Goal: Find specific page/section: Find specific page/section

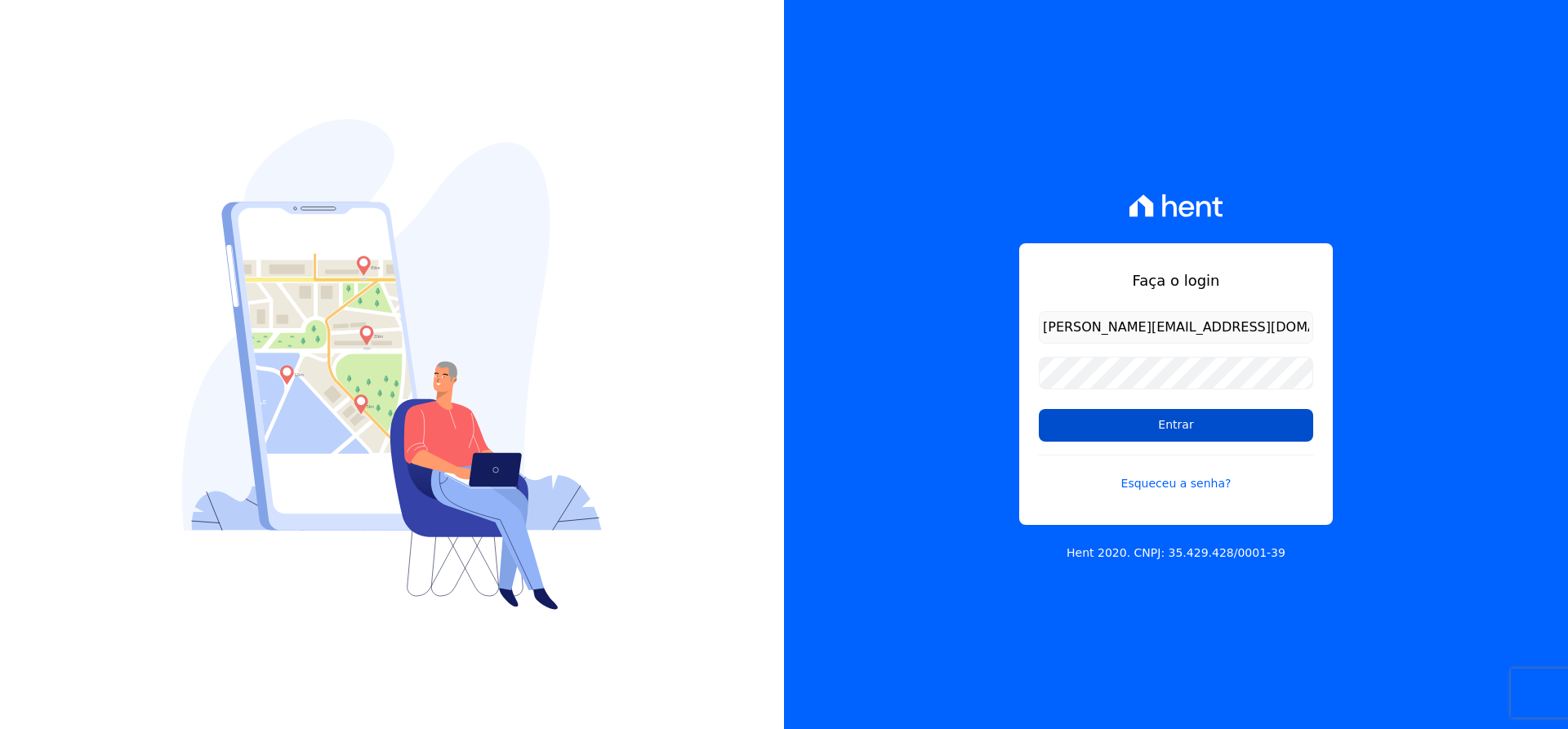
click at [1107, 428] on input "Entrar" at bounding box center [1176, 425] width 274 height 33
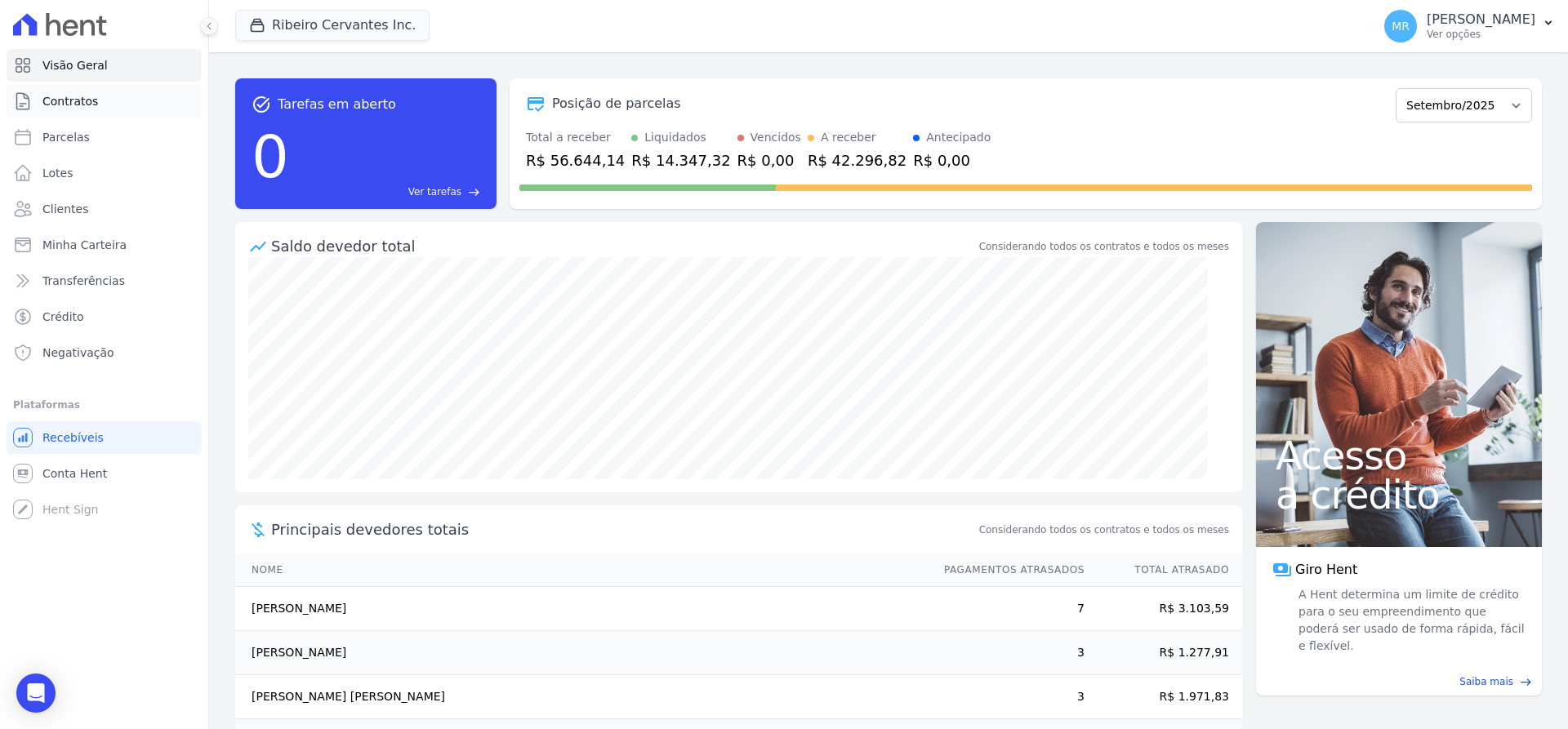
click at [61, 105] on span "Contratos" at bounding box center [69, 100] width 55 height 16
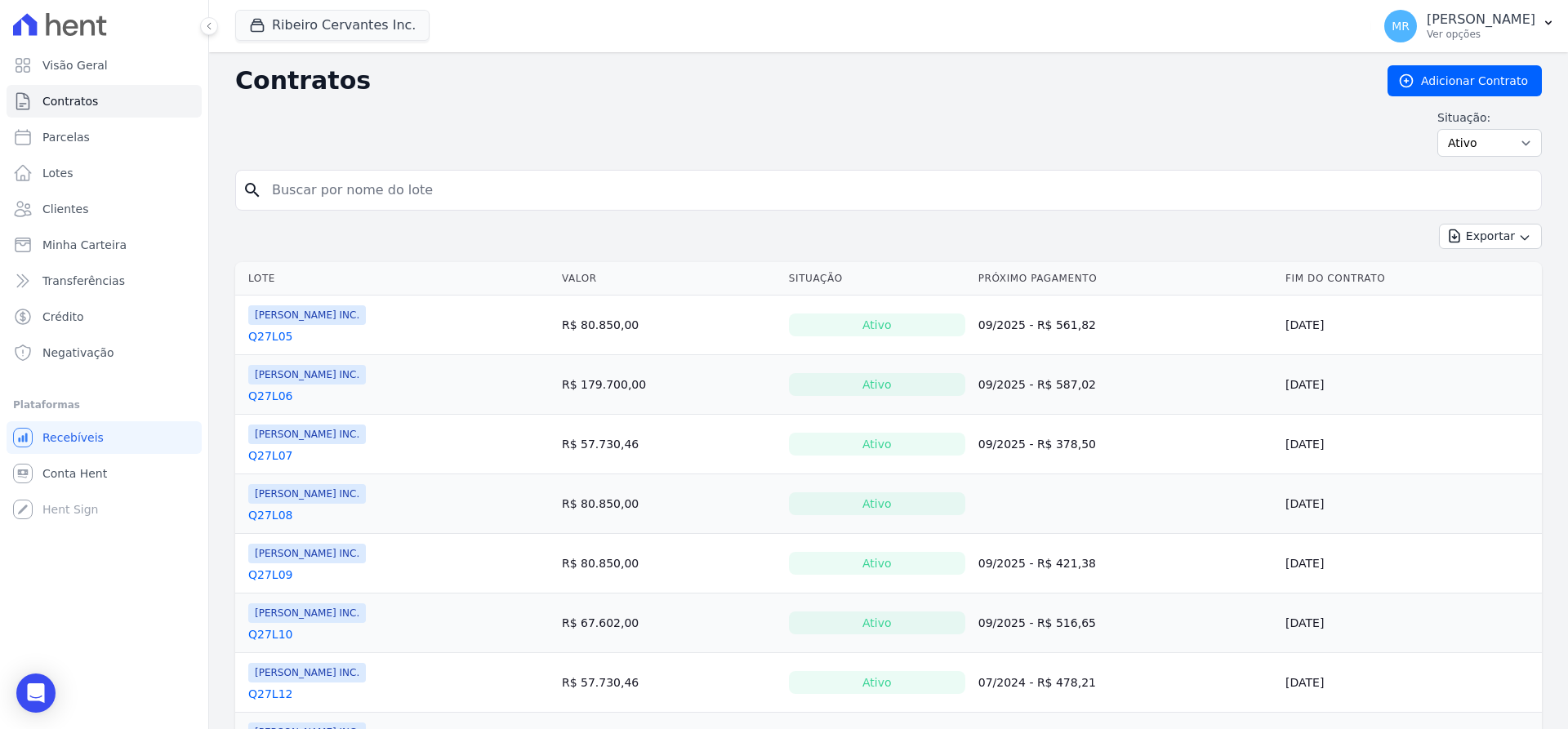
click at [406, 192] on input "search" at bounding box center [898, 190] width 1272 height 33
type input "q32l28"
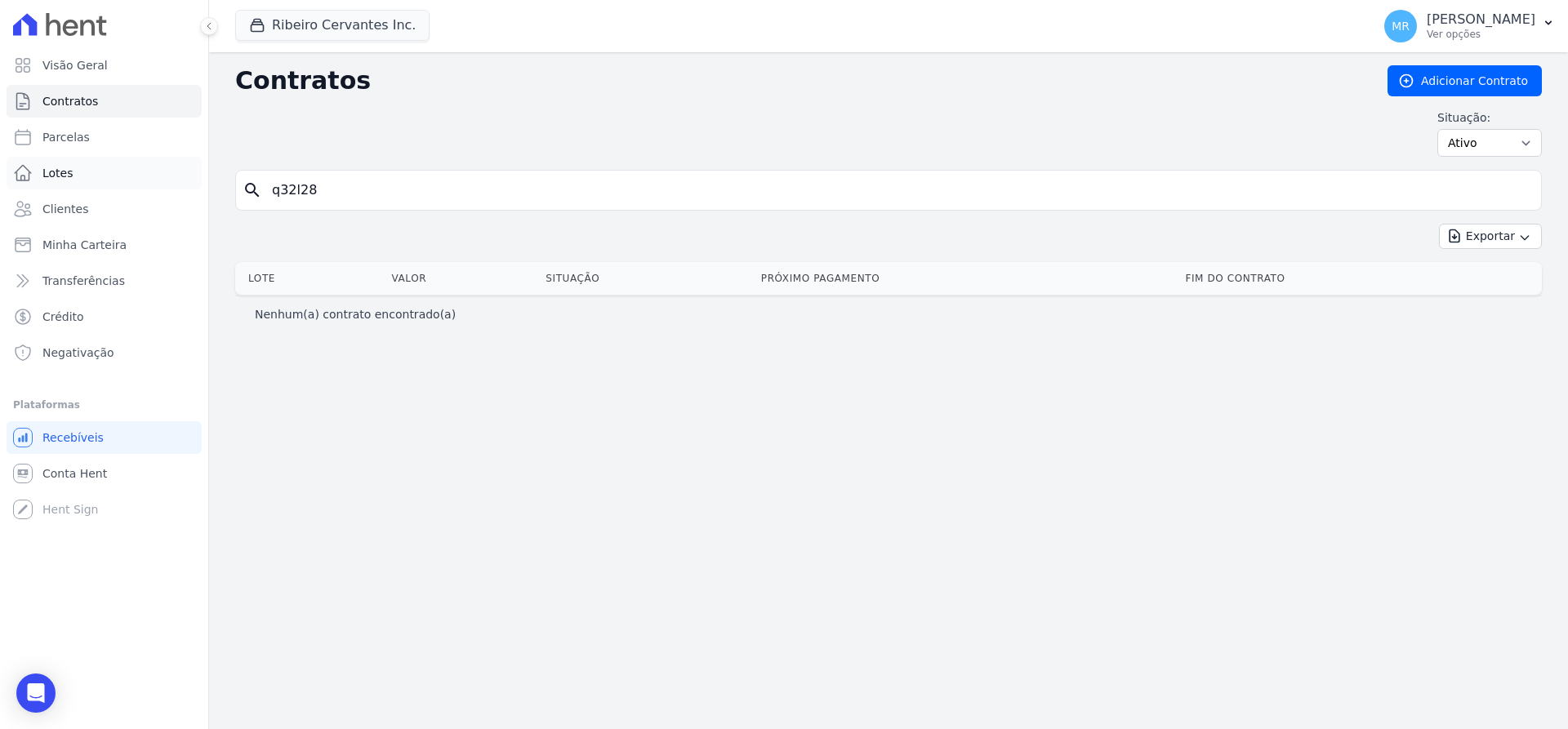
click at [54, 176] on span "Lotes" at bounding box center [57, 172] width 31 height 16
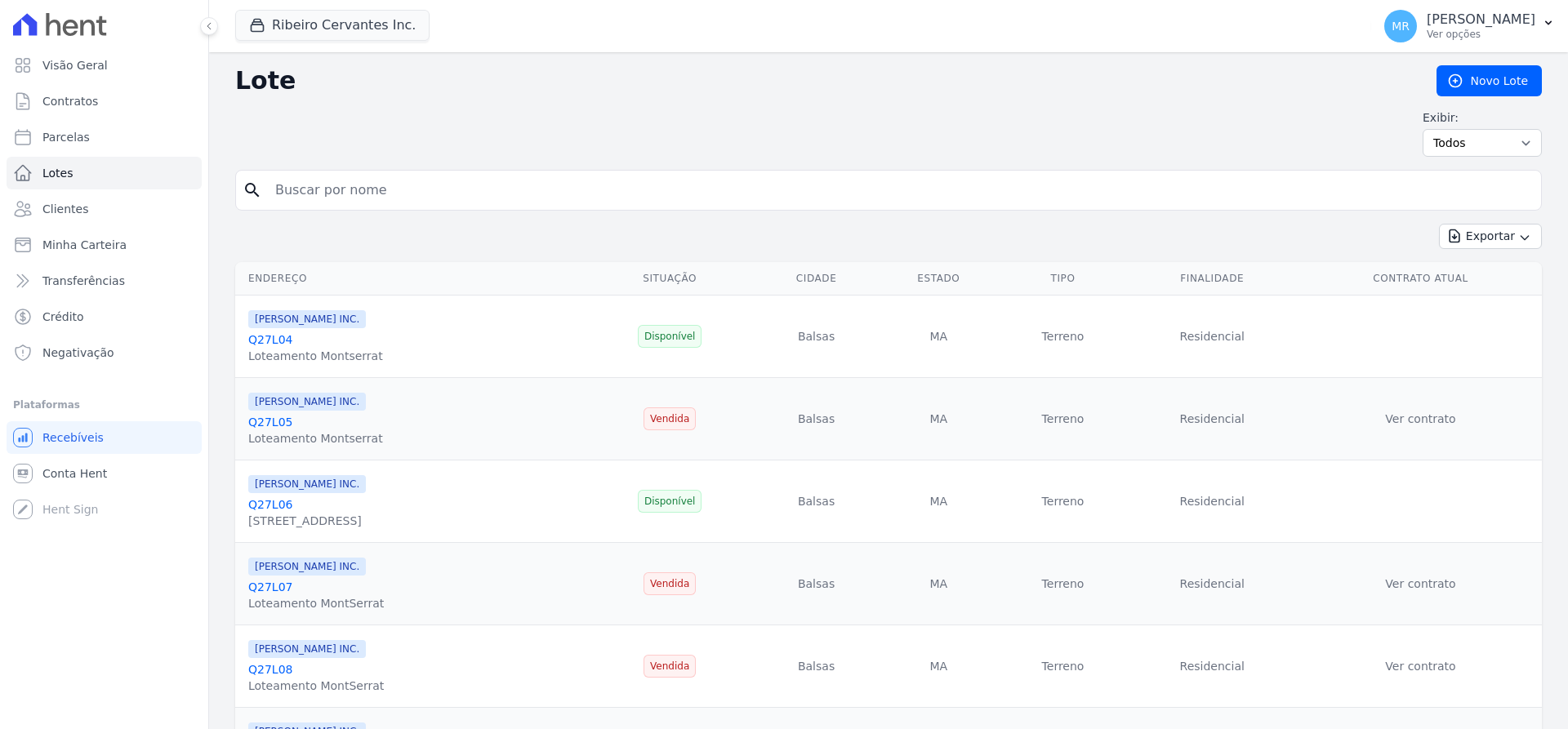
click at [334, 202] on input "search" at bounding box center [899, 190] width 1269 height 33
type input "q32l28"
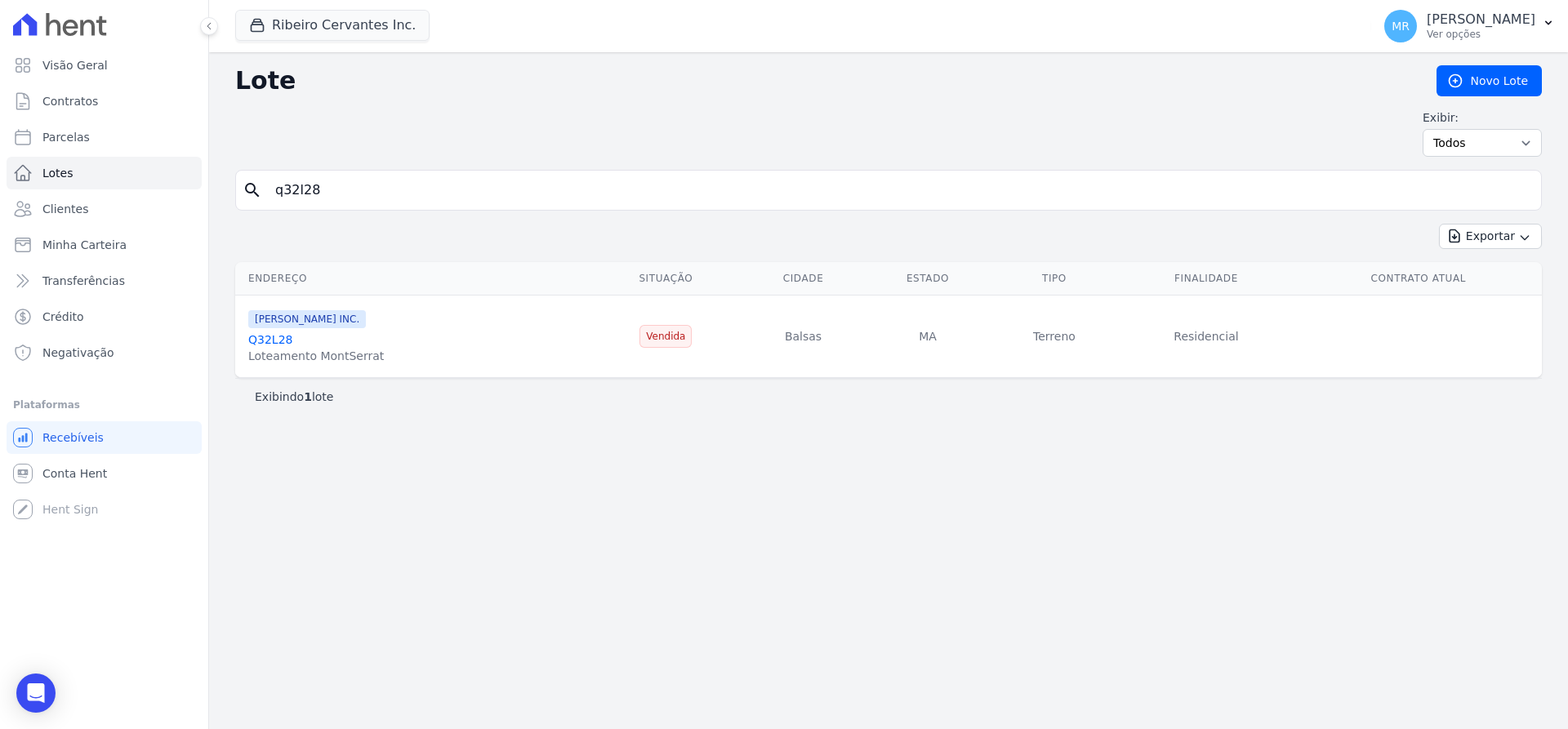
click at [271, 342] on link "Q32L28" at bounding box center [270, 340] width 44 height 13
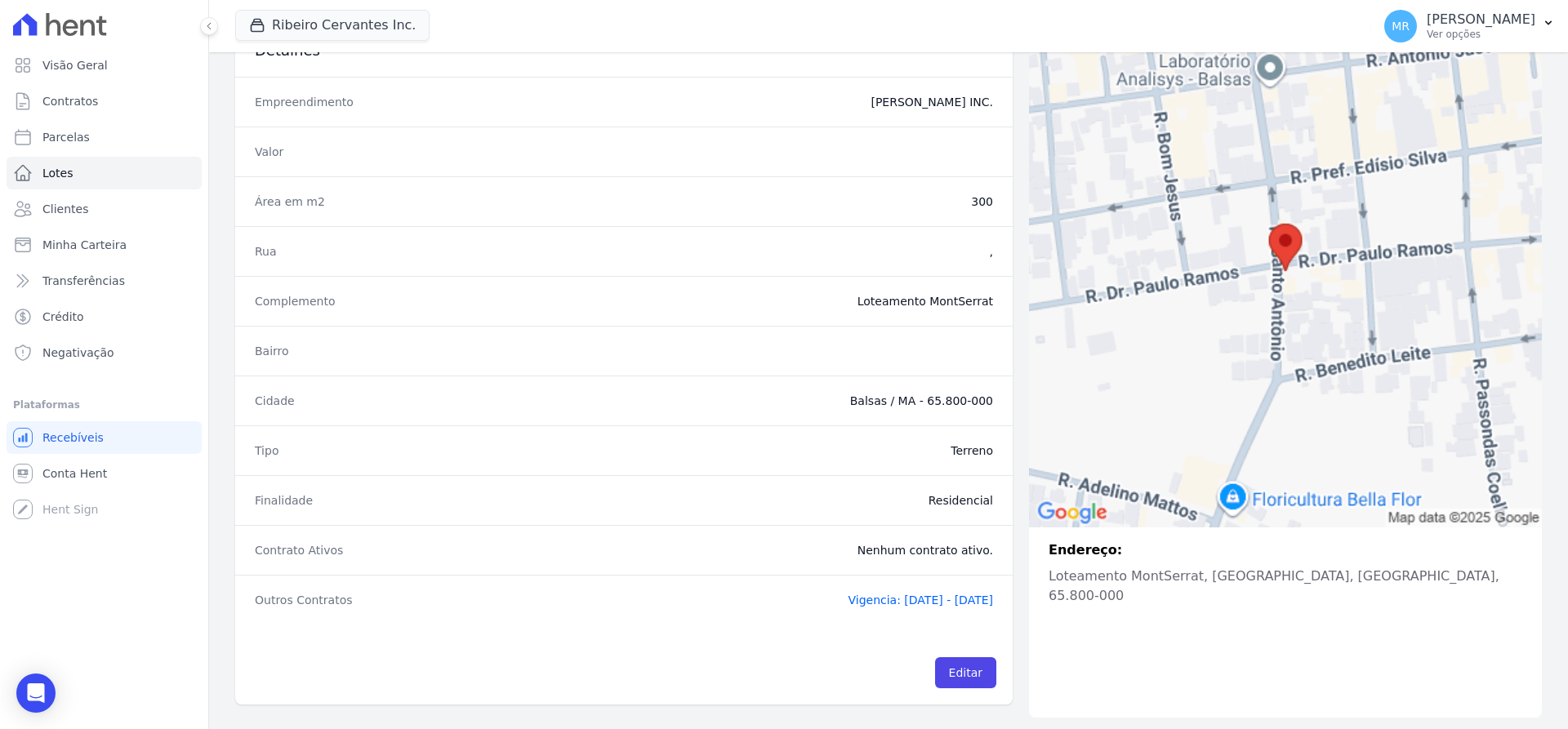
scroll to position [153, 0]
click at [853, 599] on span "Vigencia: 25/10/2018 - 25/12/2048" at bounding box center [920, 599] width 145 height 13
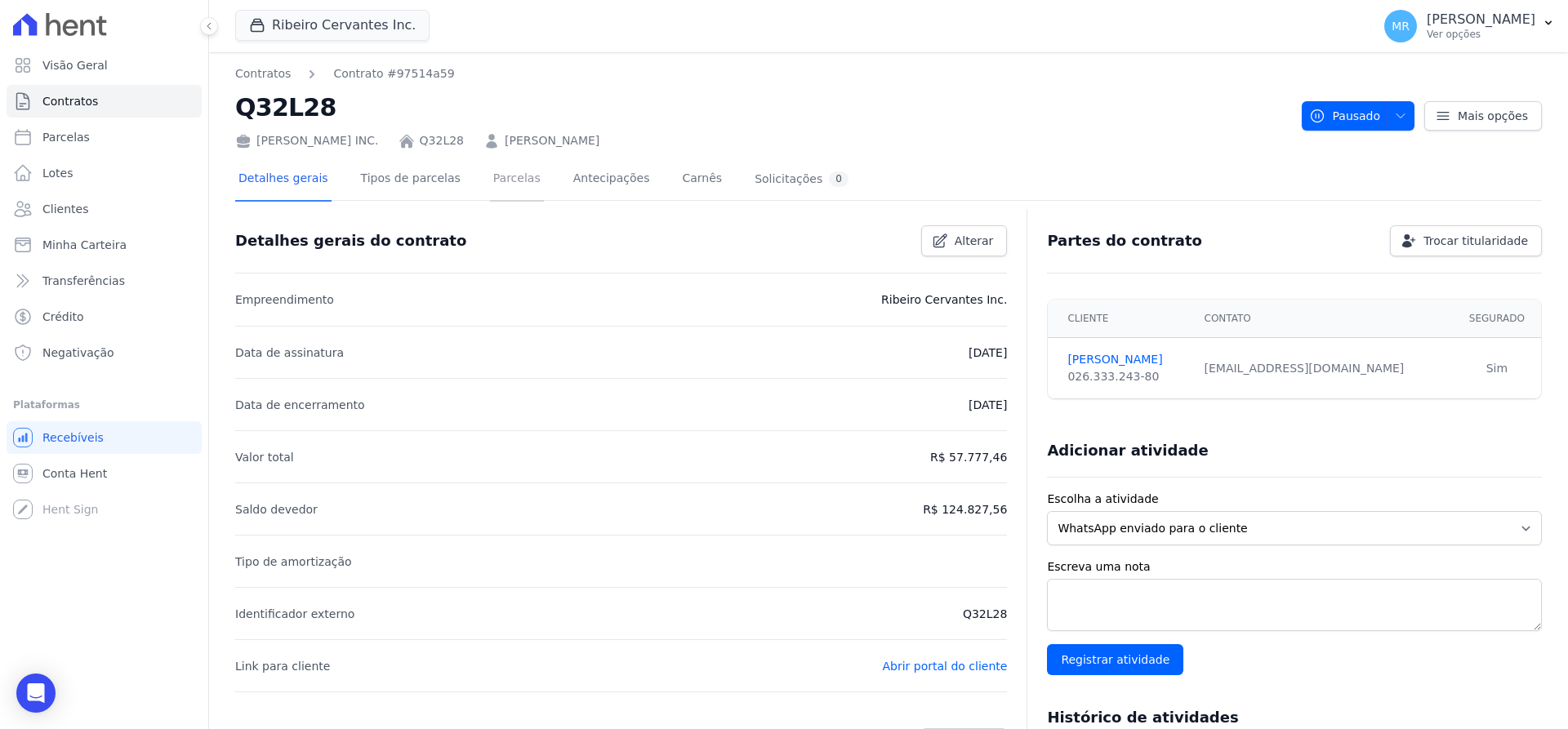
click at [500, 171] on link "Parcelas" at bounding box center [517, 180] width 54 height 43
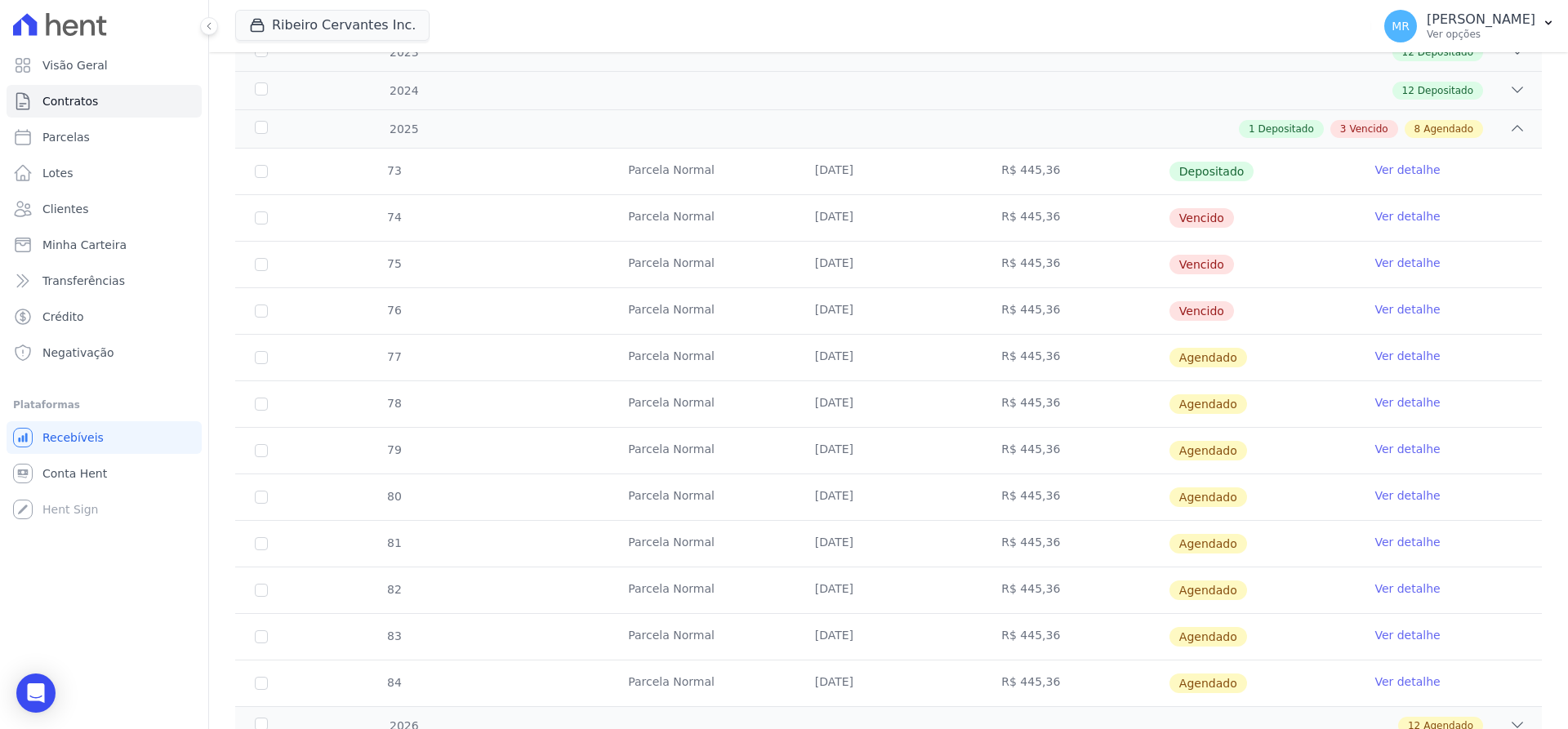
scroll to position [206, 0]
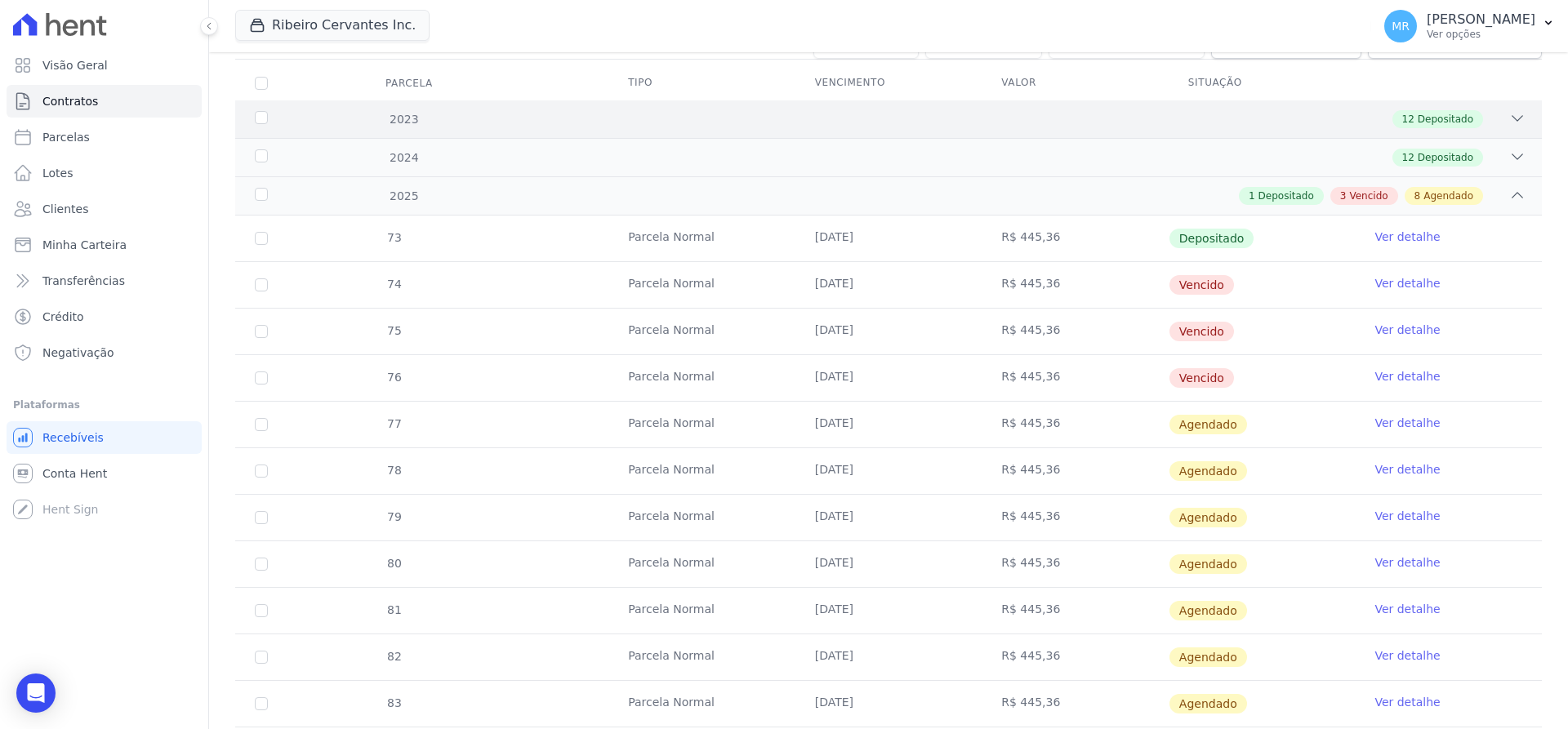
click at [1417, 112] on span "Depositado" at bounding box center [1444, 119] width 55 height 15
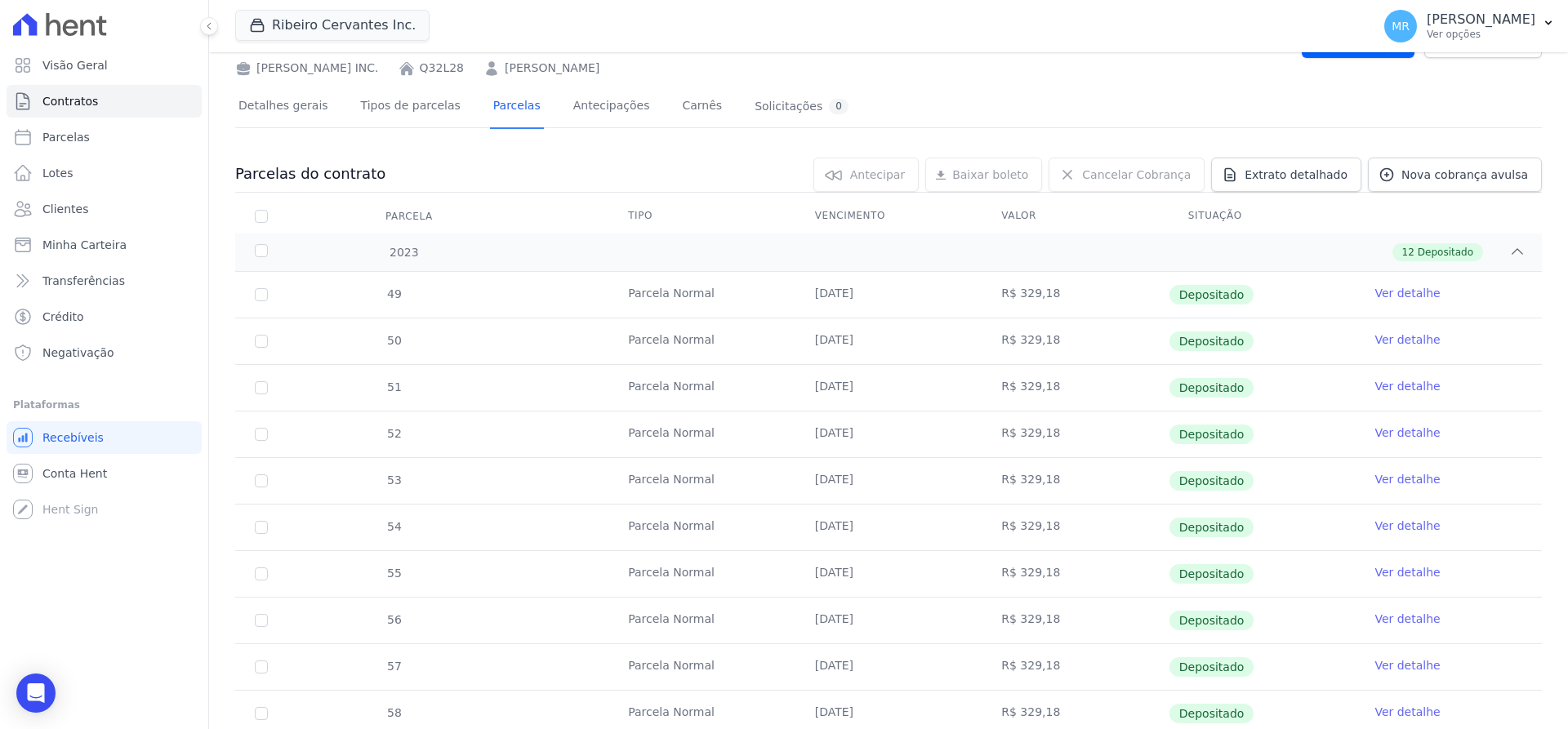
scroll to position [67, 0]
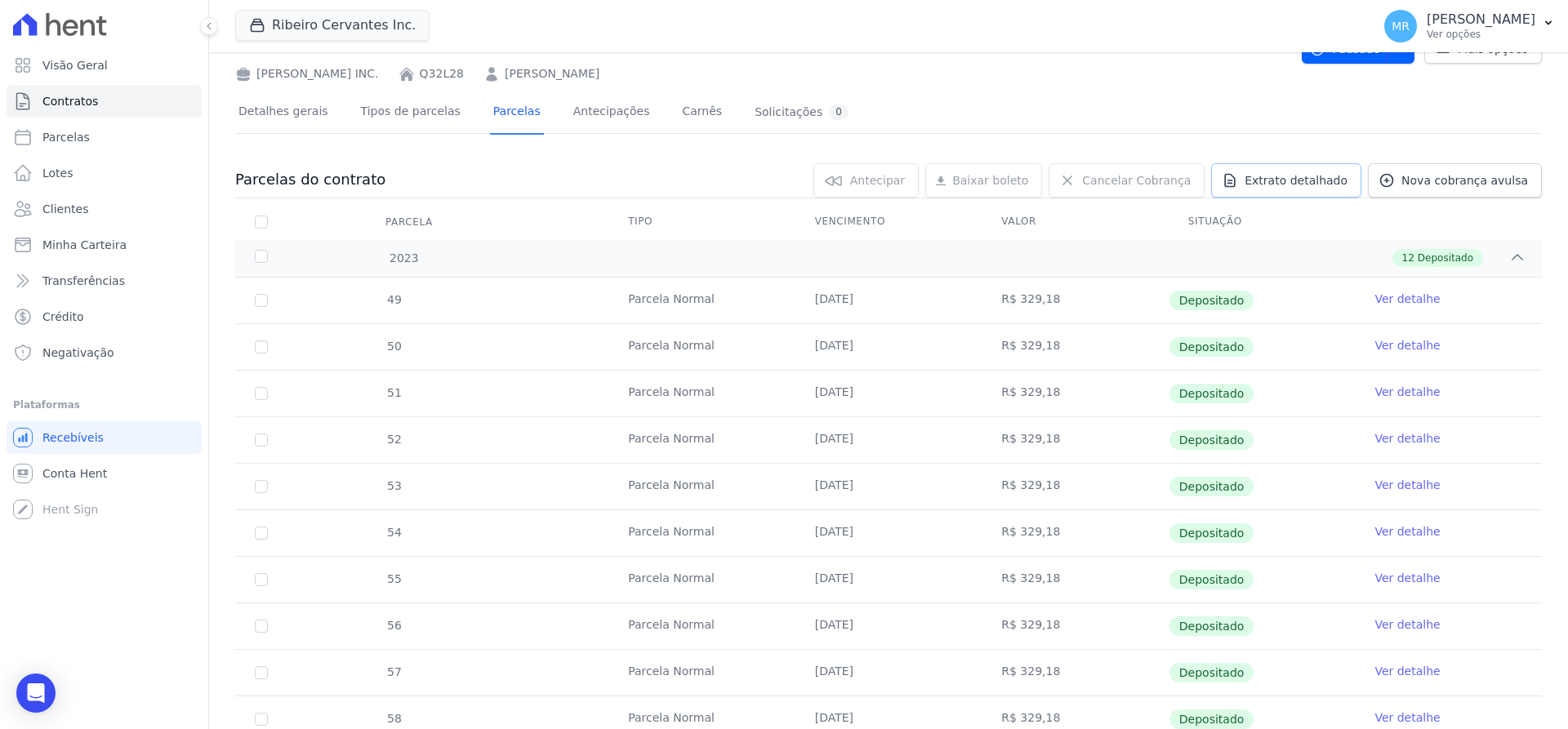
click at [1285, 180] on span "Extrato detalhado" at bounding box center [1296, 180] width 103 height 16
click at [1480, 184] on span "Exportar PDF" at bounding box center [1516, 181] width 86 height 16
